Goal: Task Accomplishment & Management: Manage account settings

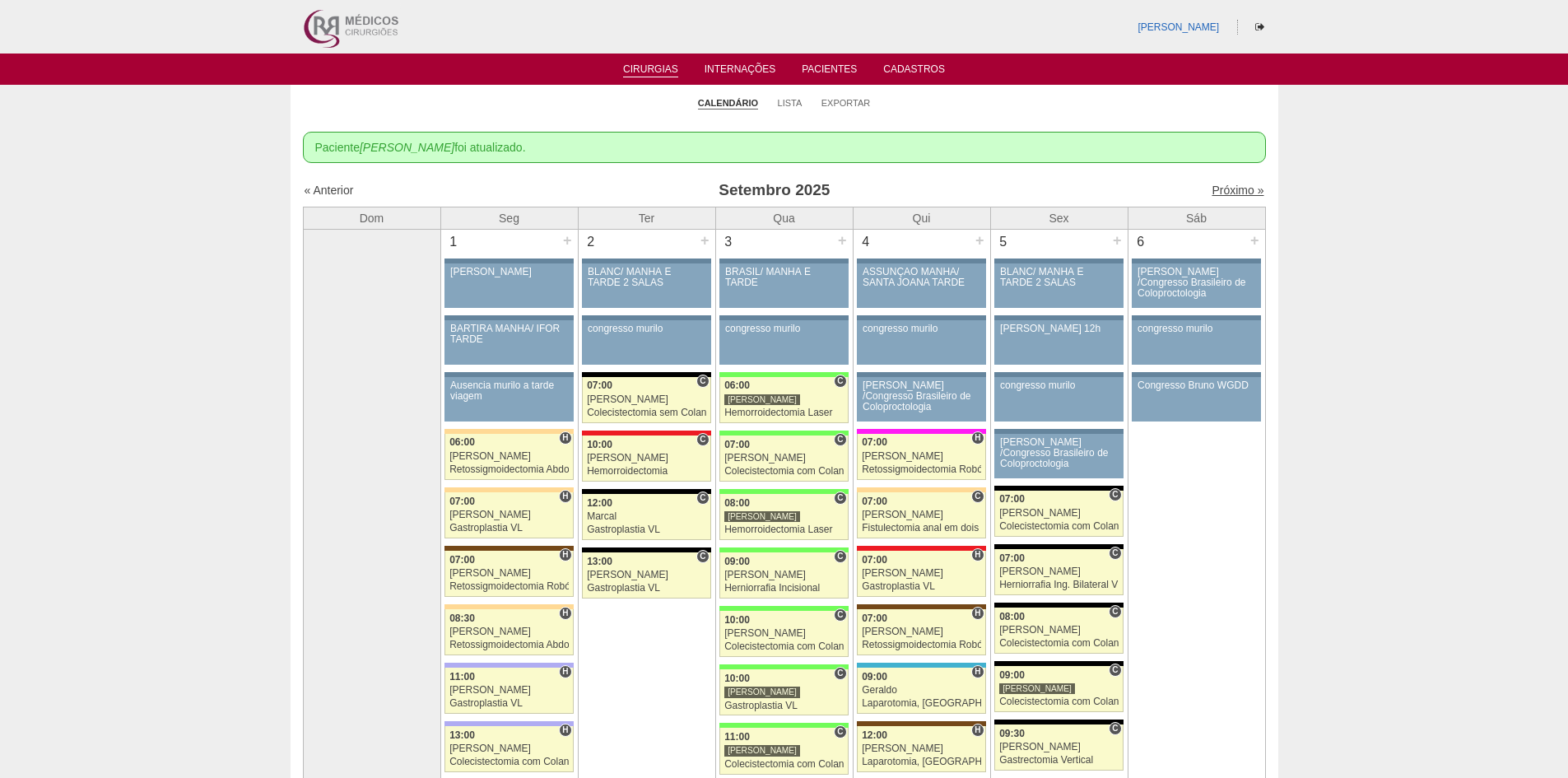
click at [1215, 191] on link "Próximo »" at bounding box center [1237, 190] width 52 height 13
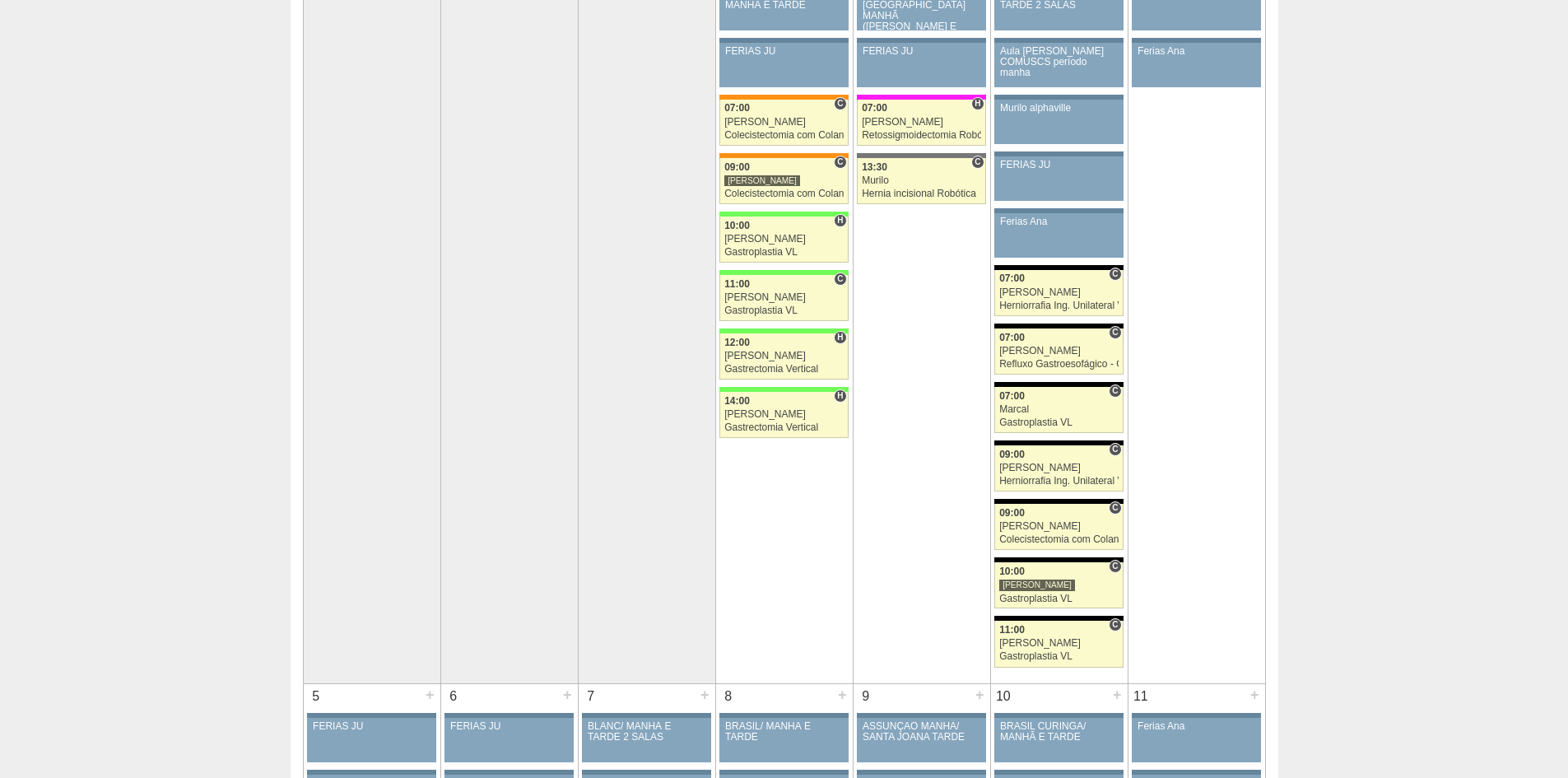
scroll to position [165, 0]
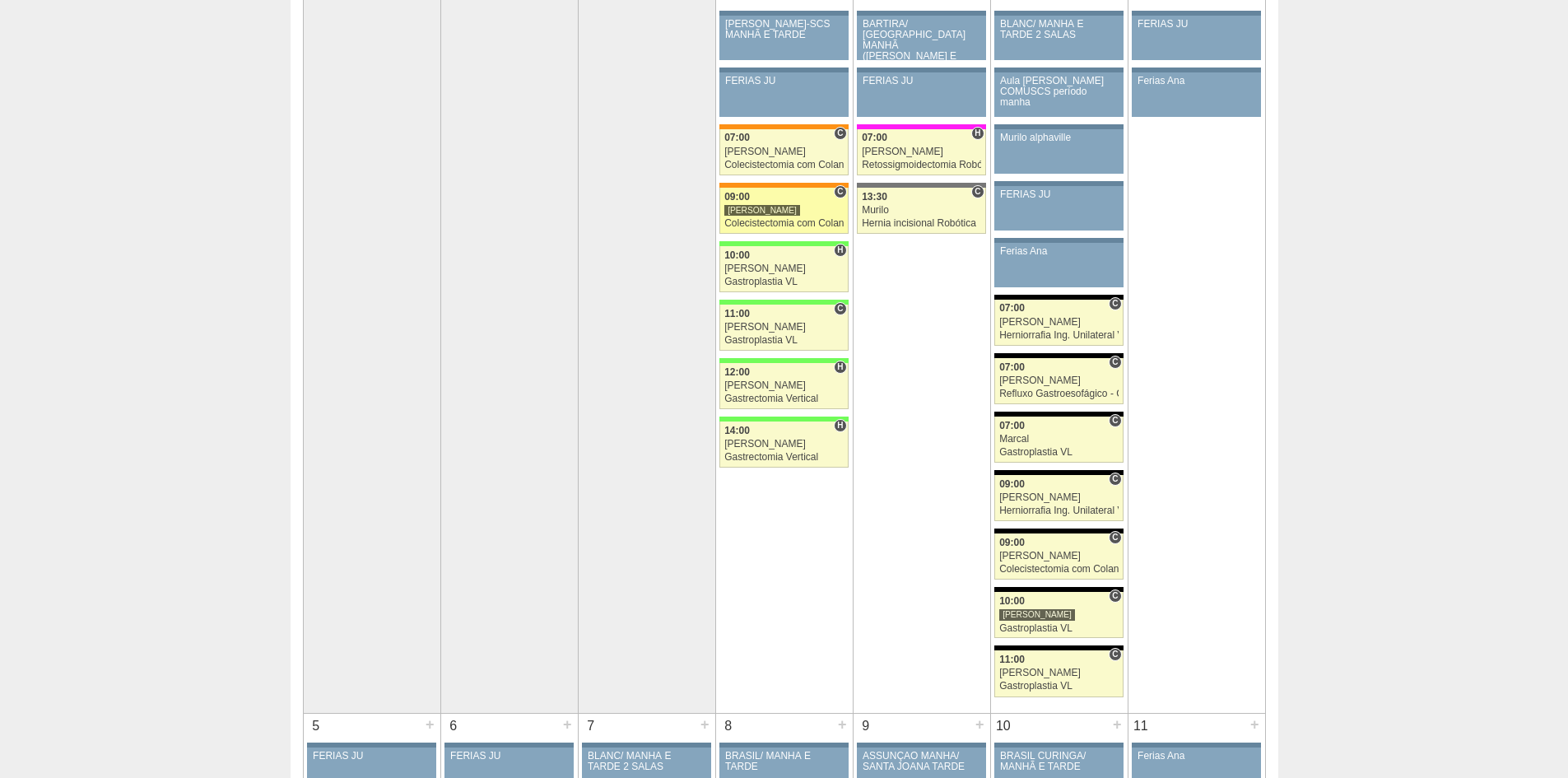
click at [751, 224] on div "Colecistectomia com Colangiografia VL" at bounding box center [784, 223] width 120 height 11
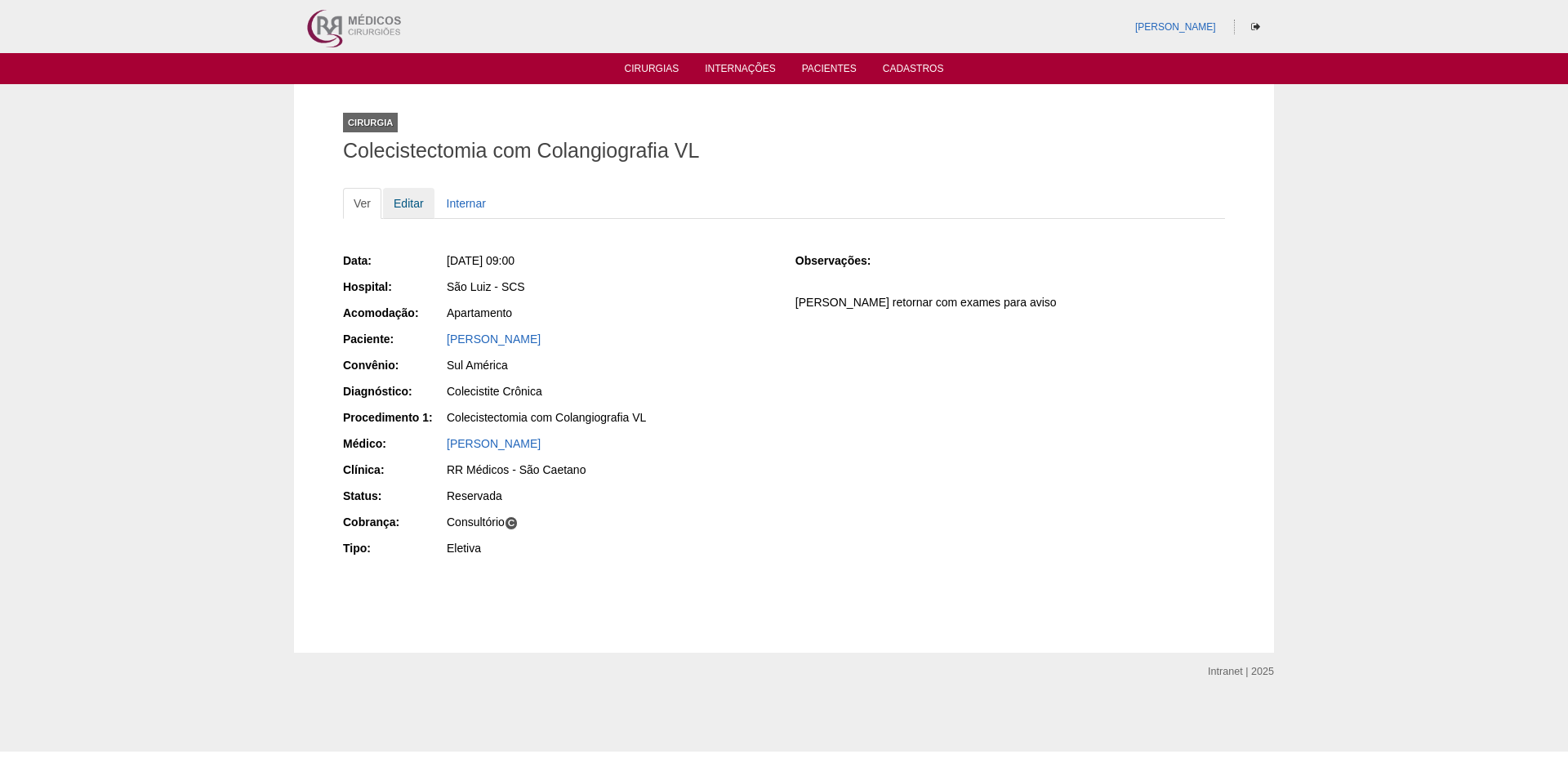
click at [410, 206] on link "Editar" at bounding box center [409, 203] width 52 height 31
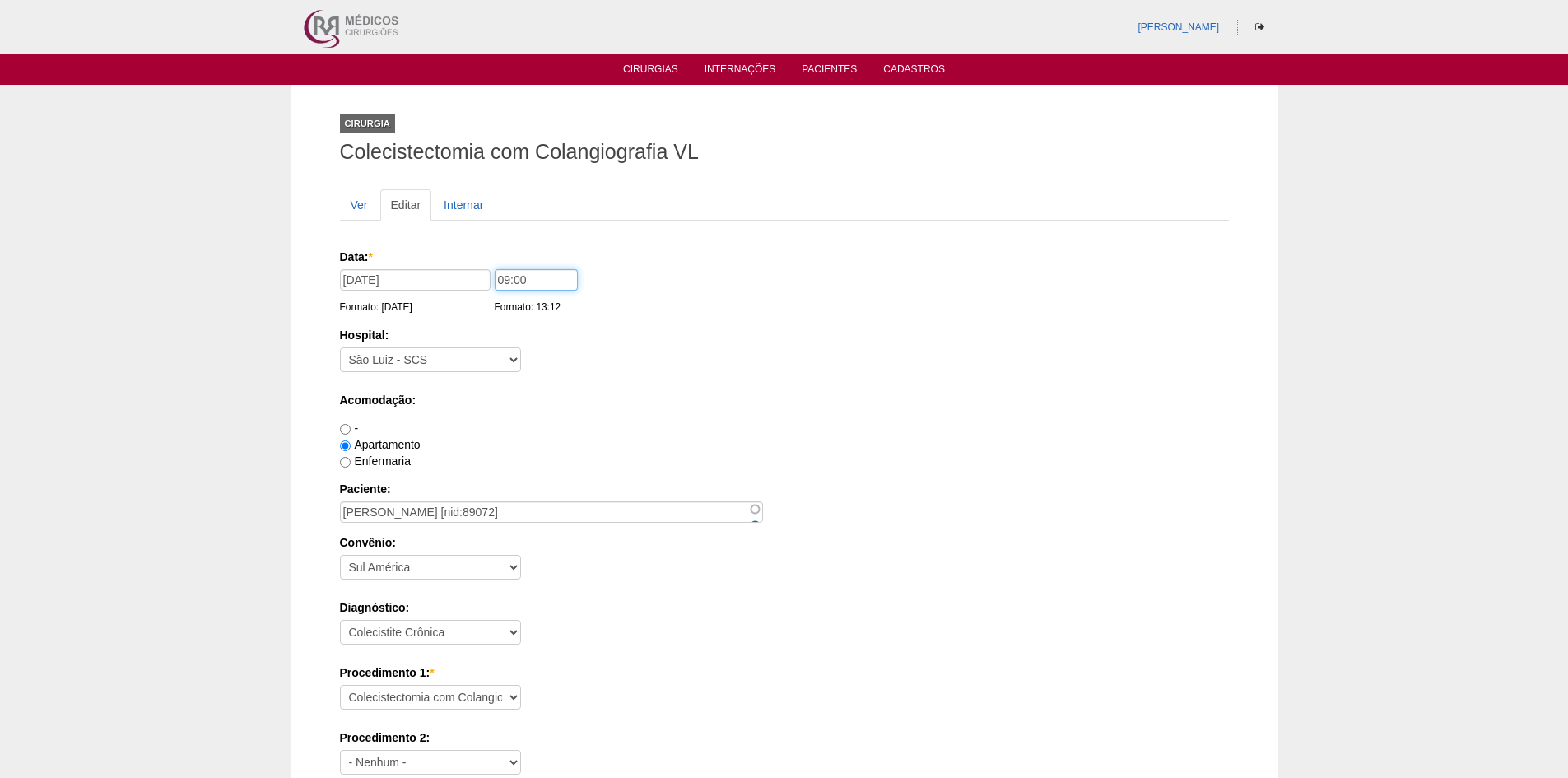
click at [506, 278] on input "09:00" at bounding box center [535, 280] width 83 height 21
type input "08:00"
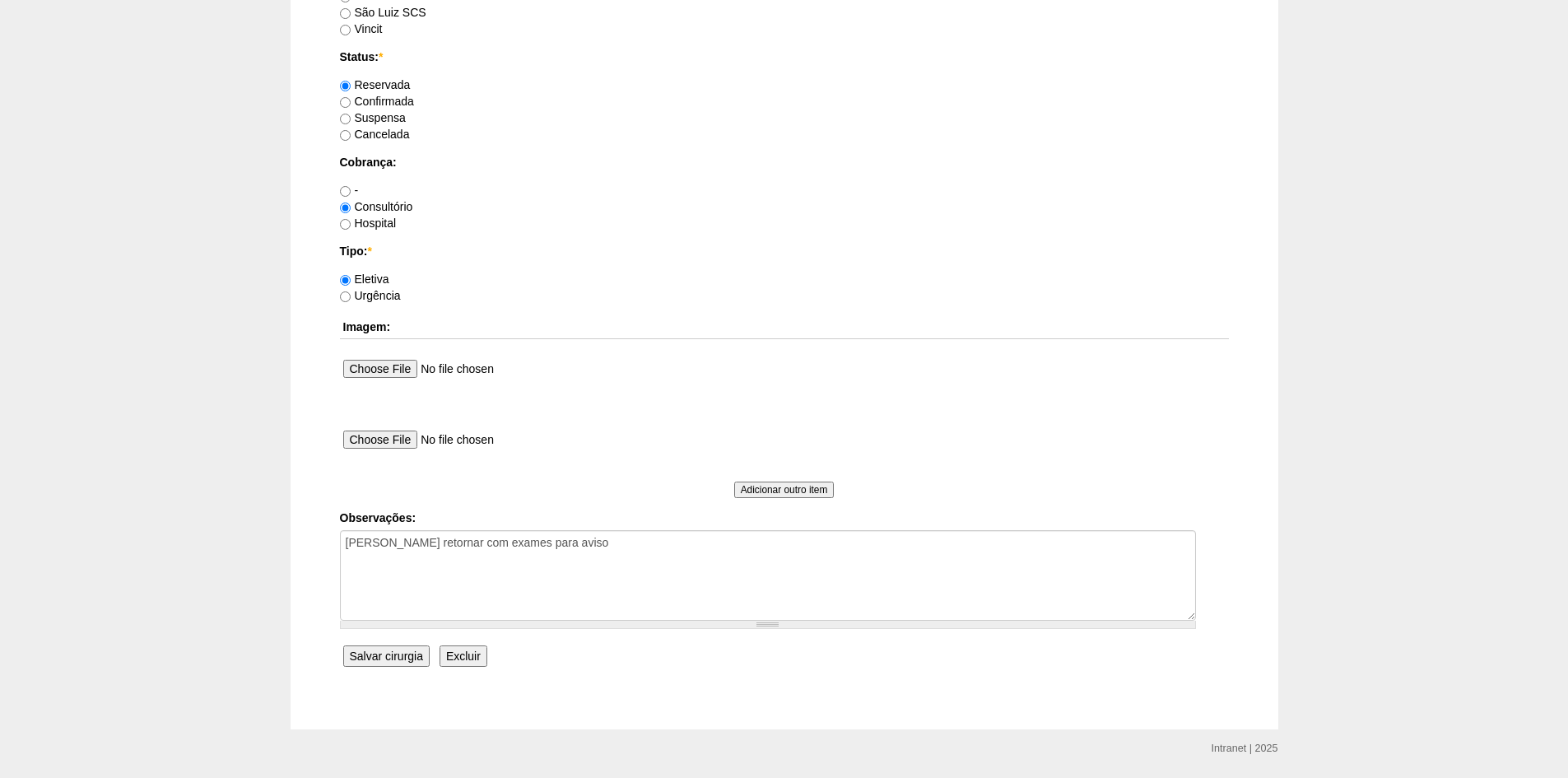
scroll to position [1317, 0]
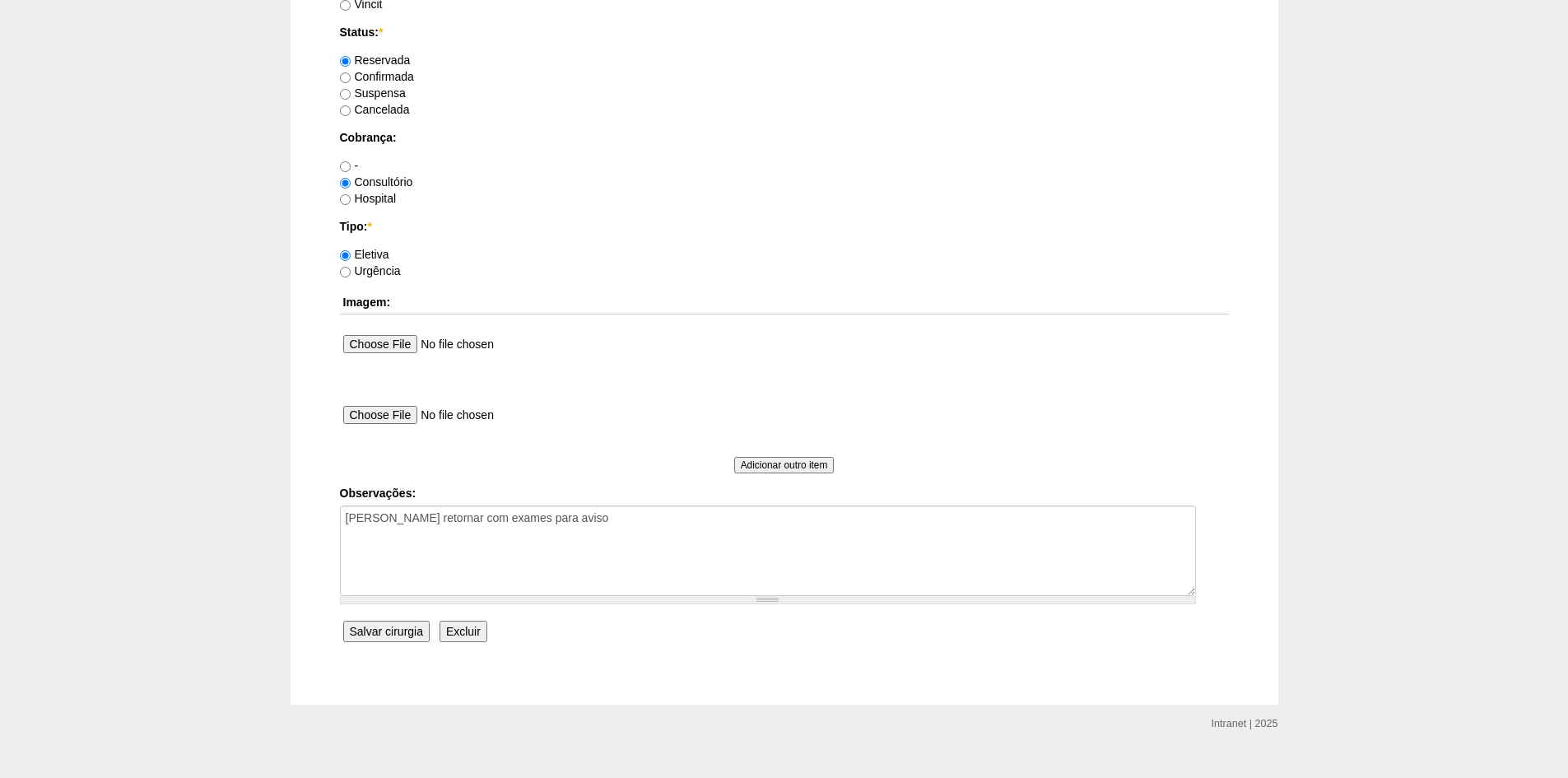
click at [382, 624] on input "Salvar cirurgia" at bounding box center [387, 630] width 87 height 21
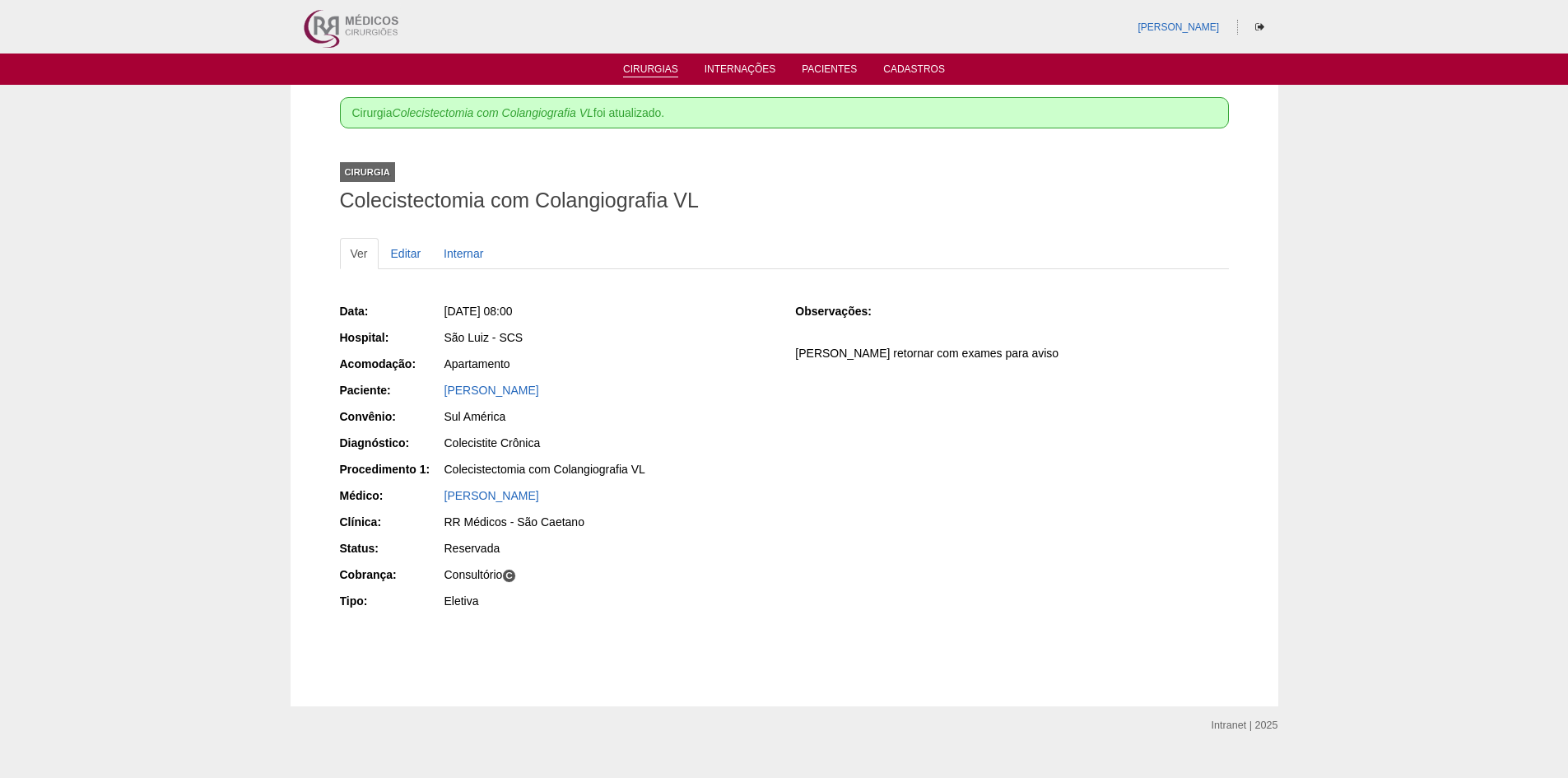
click at [647, 67] on link "Cirurgias" at bounding box center [650, 70] width 55 height 14
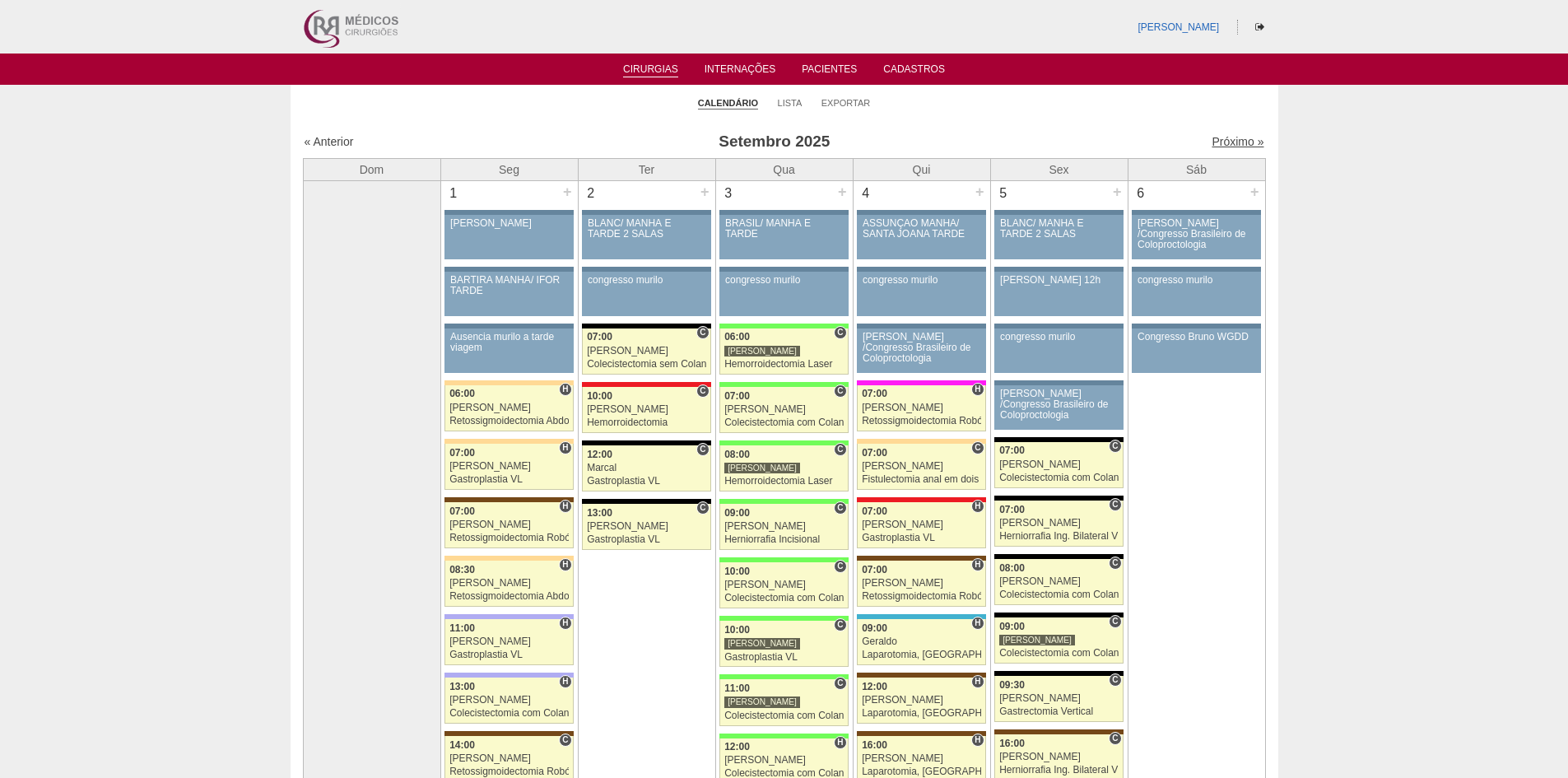
click at [1223, 140] on link "Próximo »" at bounding box center [1237, 141] width 52 height 13
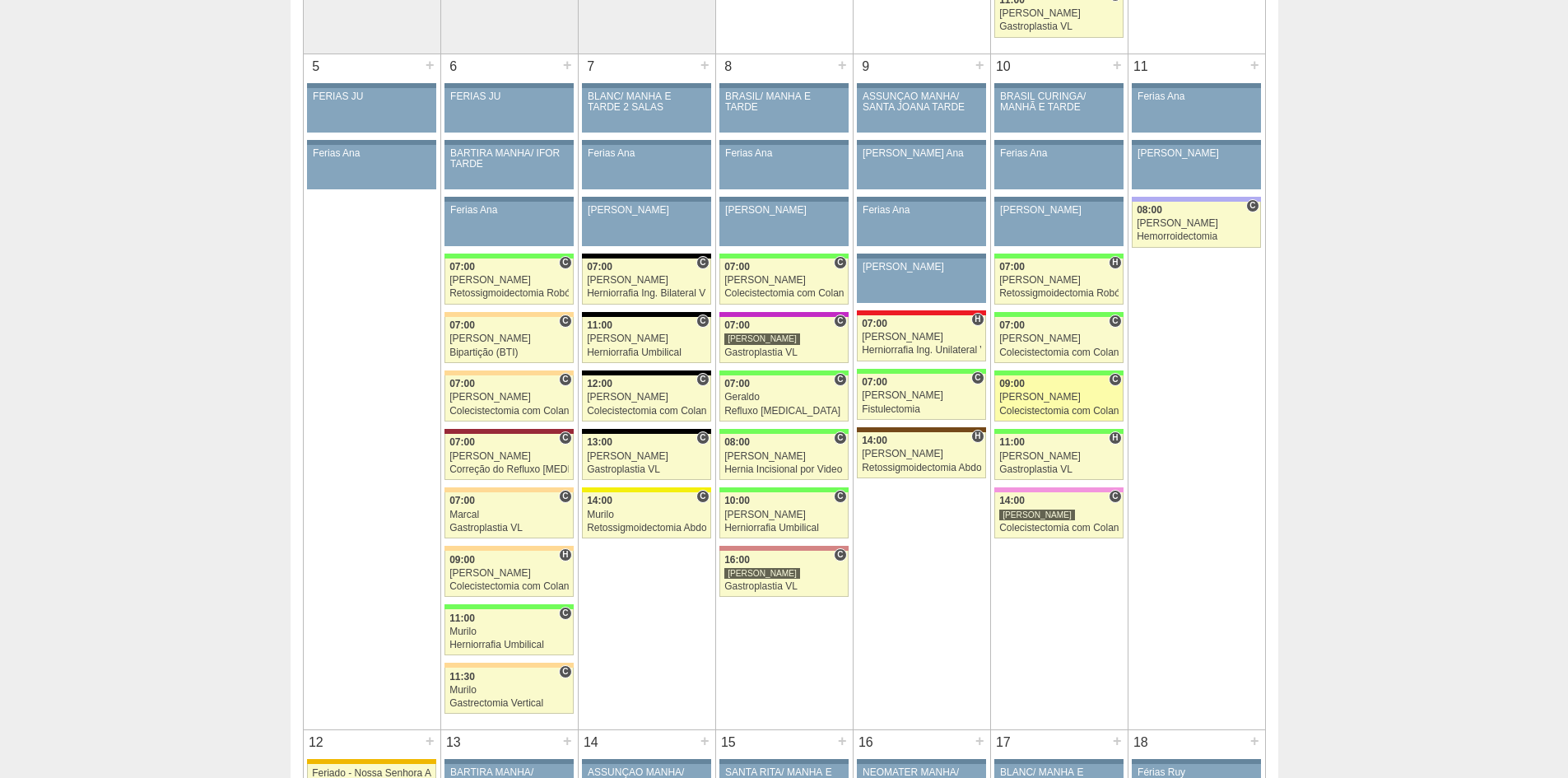
scroll to position [823, 0]
